Goal: Transaction & Acquisition: Subscribe to service/newsletter

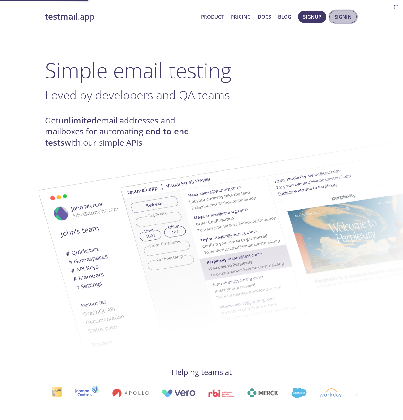
click at [343, 22] on button "Signin" at bounding box center [343, 17] width 27 height 12
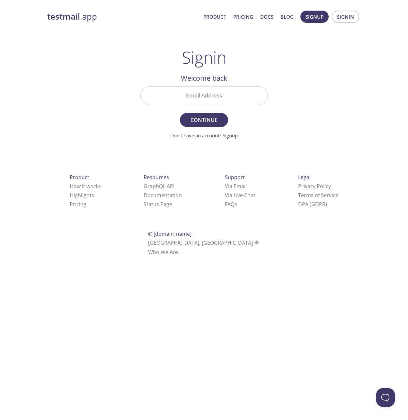
click at [242, 94] on input "Email Address" at bounding box center [204, 95] width 127 height 18
type input "[EMAIL_ADDRESS][DOMAIN_NAME]"
click at [201, 117] on span "Continue" at bounding box center [204, 119] width 34 height 9
click at [231, 138] on link "Don't have an account? Signup" at bounding box center [203, 135] width 67 height 6
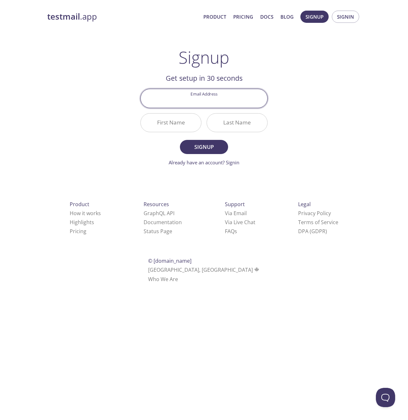
click at [207, 96] on input "Email Address" at bounding box center [204, 98] width 127 height 18
type input "[EMAIL_ADDRESS][DOMAIN_NAME]"
type input "[PERSON_NAME]"
type input "M"
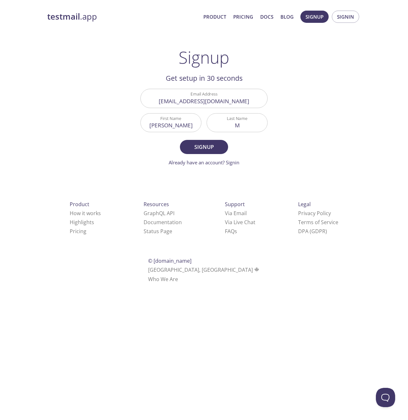
click at [311, 117] on div "testmail .app Product Pricing Docs Blog Signup Signin Signup Get setup in 30 se…" at bounding box center [204, 153] width 329 height 295
click at [200, 143] on span "Signup" at bounding box center [204, 146] width 34 height 9
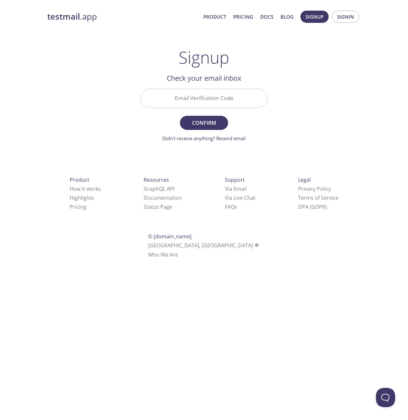
paste input "FYCXBFW"
click at [202, 96] on input "Email Verification Code" at bounding box center [204, 98] width 127 height 18
type input "FYCXBFW"
click at [208, 117] on button "Confirm" at bounding box center [204, 123] width 48 height 14
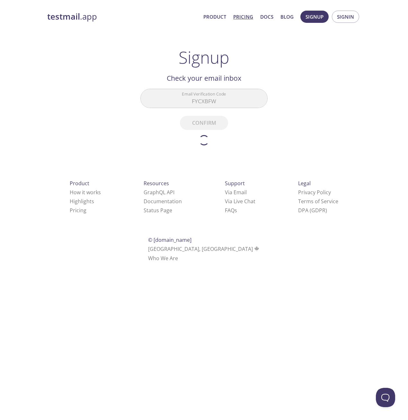
click at [245, 15] on link "Pricing" at bounding box center [243, 17] width 20 height 8
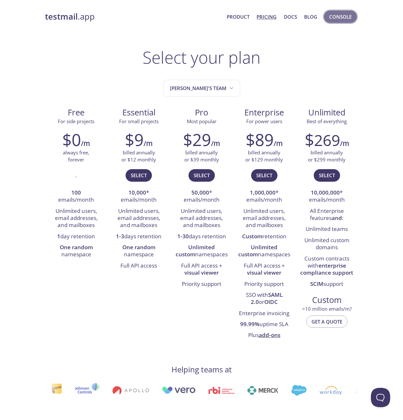
click at [347, 17] on span "Console" at bounding box center [340, 17] width 22 height 8
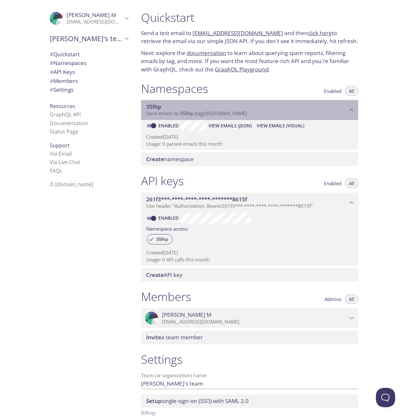
click at [160, 112] on span "Send emails to 35lhp . {tag} @[DOMAIN_NAME]" at bounding box center [196, 113] width 101 height 6
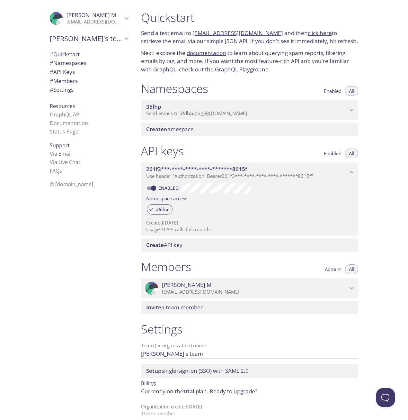
click at [207, 111] on span "Send emails to 35lhp . {tag} @[DOMAIN_NAME]" at bounding box center [196, 113] width 101 height 6
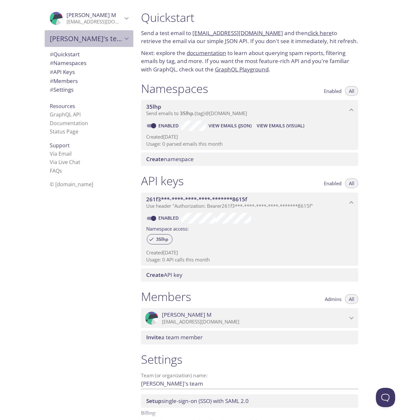
click at [125, 39] on icon "Nishanth's team" at bounding box center [127, 38] width 4 height 3
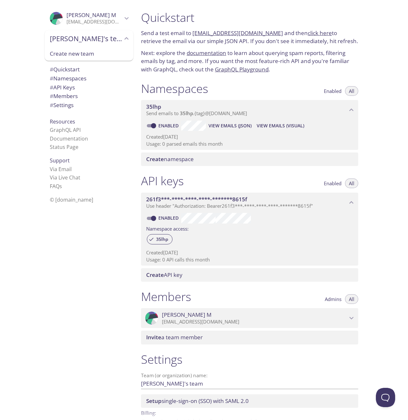
click at [79, 213] on div ".cls-1 { fill: #6d5ca8; } .cls-2 { fill: #3fc191; } .cls-3 { fill: #3b4752; } .…" at bounding box center [88, 210] width 96 height 420
click at [61, 201] on span "© [DOMAIN_NAME]" at bounding box center [71, 199] width 43 height 7
click at [122, 18] on icon "Nishanth M" at bounding box center [126, 18] width 8 height 8
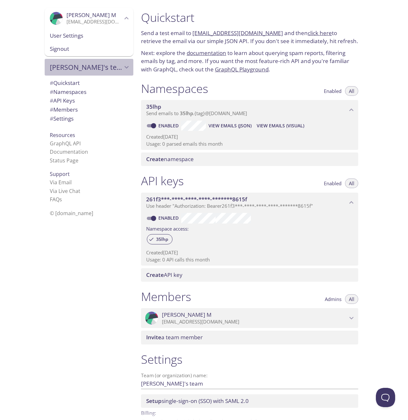
click at [122, 66] on icon "Nishanth's team" at bounding box center [126, 67] width 8 height 8
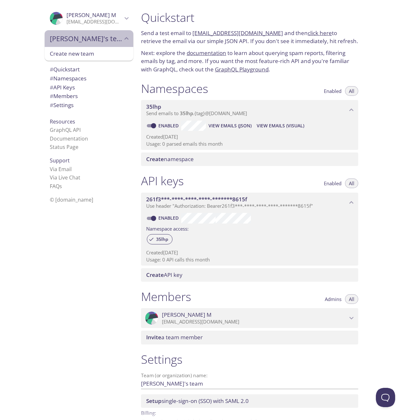
click at [117, 36] on span "[PERSON_NAME]'s team" at bounding box center [86, 38] width 73 height 9
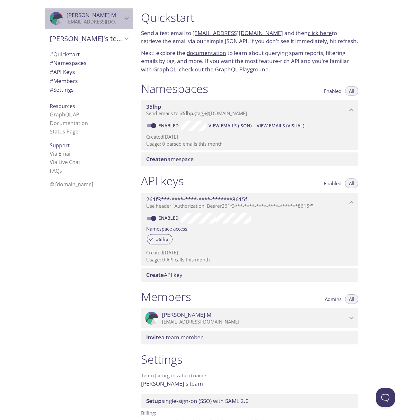
click at [125, 20] on icon "Nishanth M" at bounding box center [127, 18] width 4 height 3
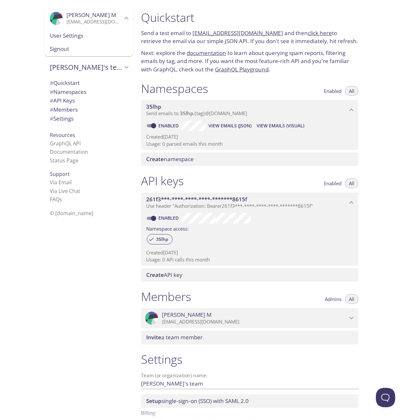
click at [128, 66] on div "[PERSON_NAME]'s team" at bounding box center [89, 67] width 89 height 17
